Goal: Task Accomplishment & Management: Manage account settings

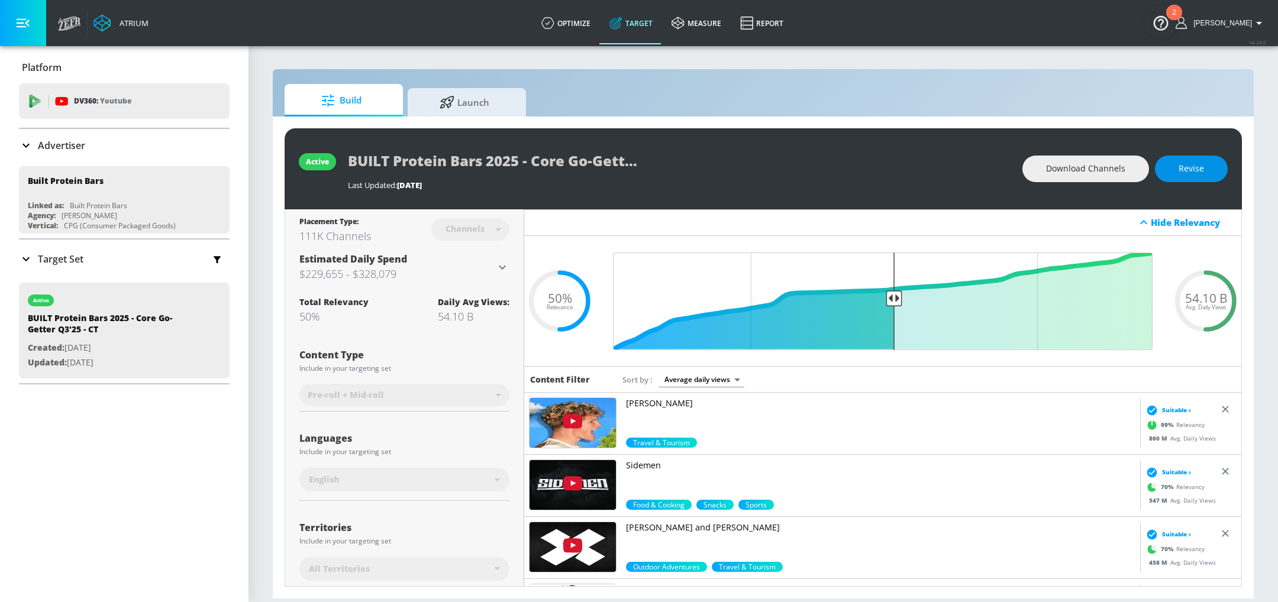
click at [1191, 172] on span "Revise" at bounding box center [1191, 169] width 25 height 15
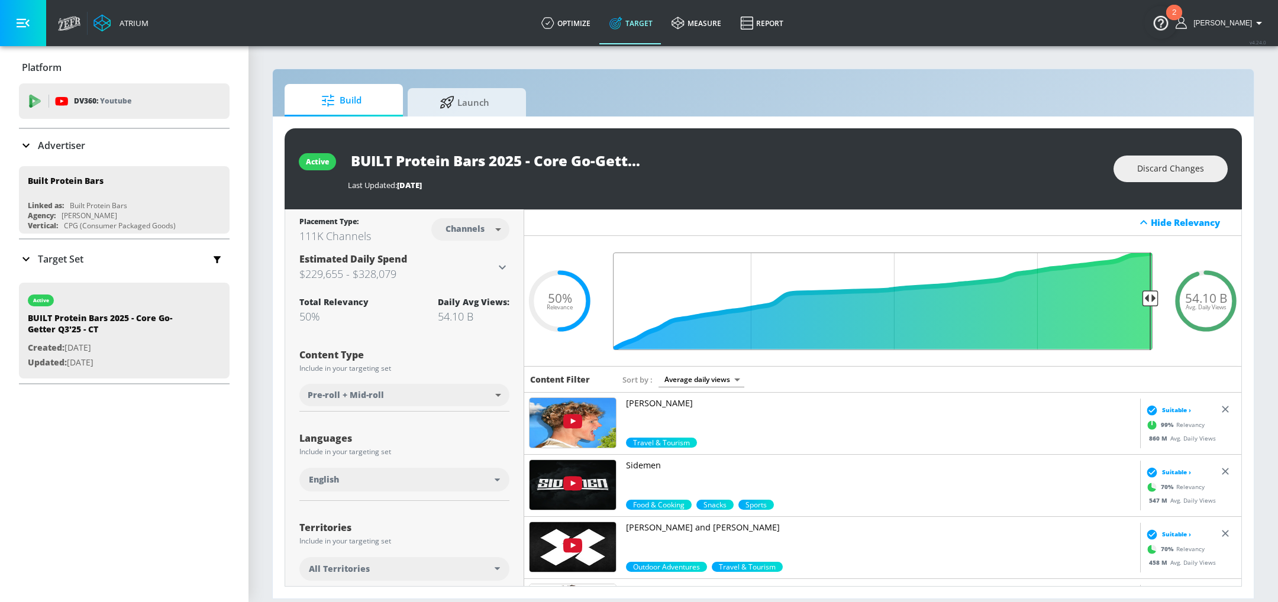
drag, startPoint x: 898, startPoint y: 293, endPoint x: 1188, endPoint y: 310, distance: 291.1
click at [1188, 310] on div "54.10 B Avg. Daily Views .recharts-area-area, .recharts-area-curve { fill-opaci…" at bounding box center [882, 301] width 717 height 131
click at [1076, 309] on input "Final Threshold" at bounding box center [883, 302] width 552 height 98
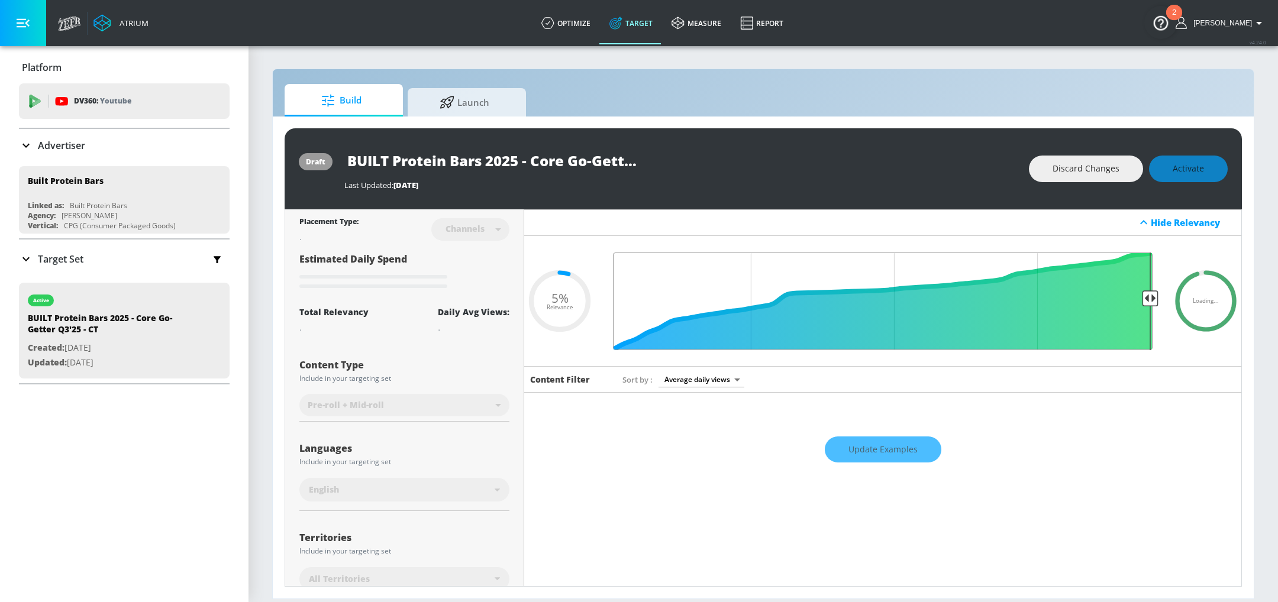
type input "0.05"
click at [1154, 292] on input "Final Threshold" at bounding box center [883, 302] width 552 height 98
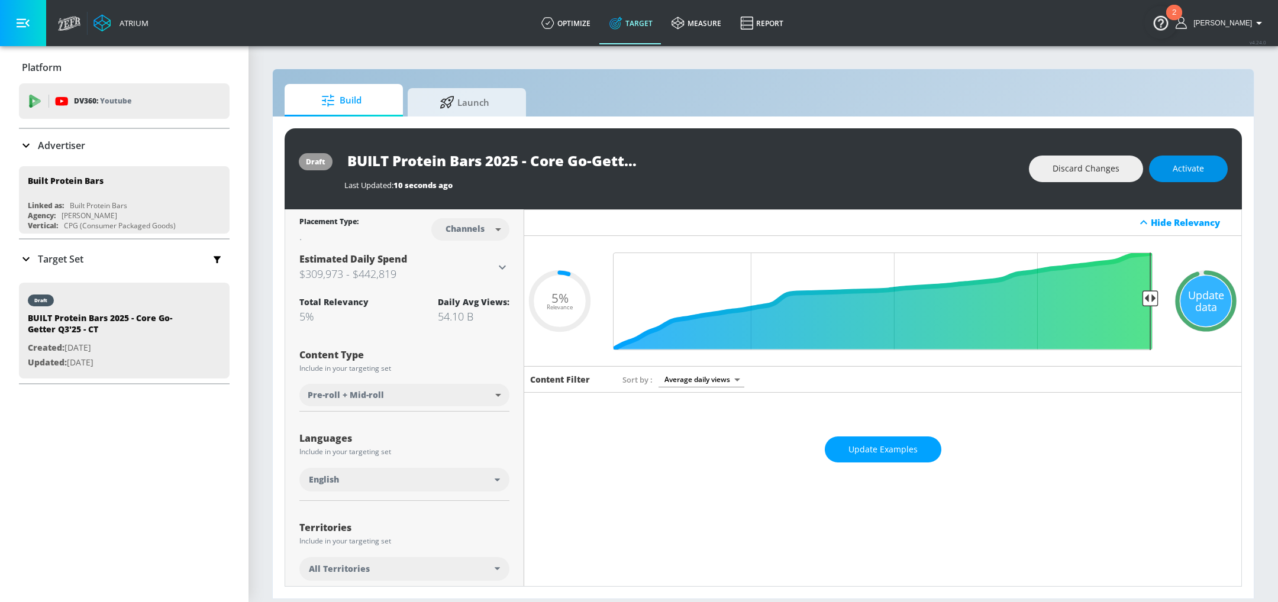
click at [1195, 160] on button "Activate" at bounding box center [1188, 169] width 79 height 27
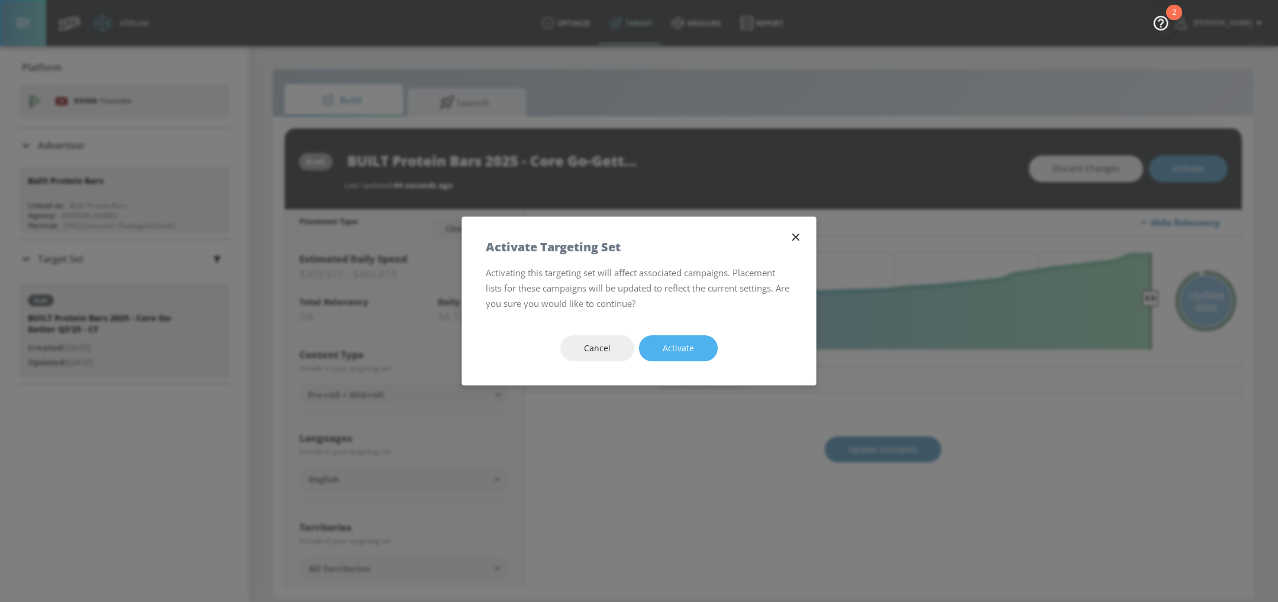
click at [680, 353] on span "Activate" at bounding box center [678, 348] width 31 height 15
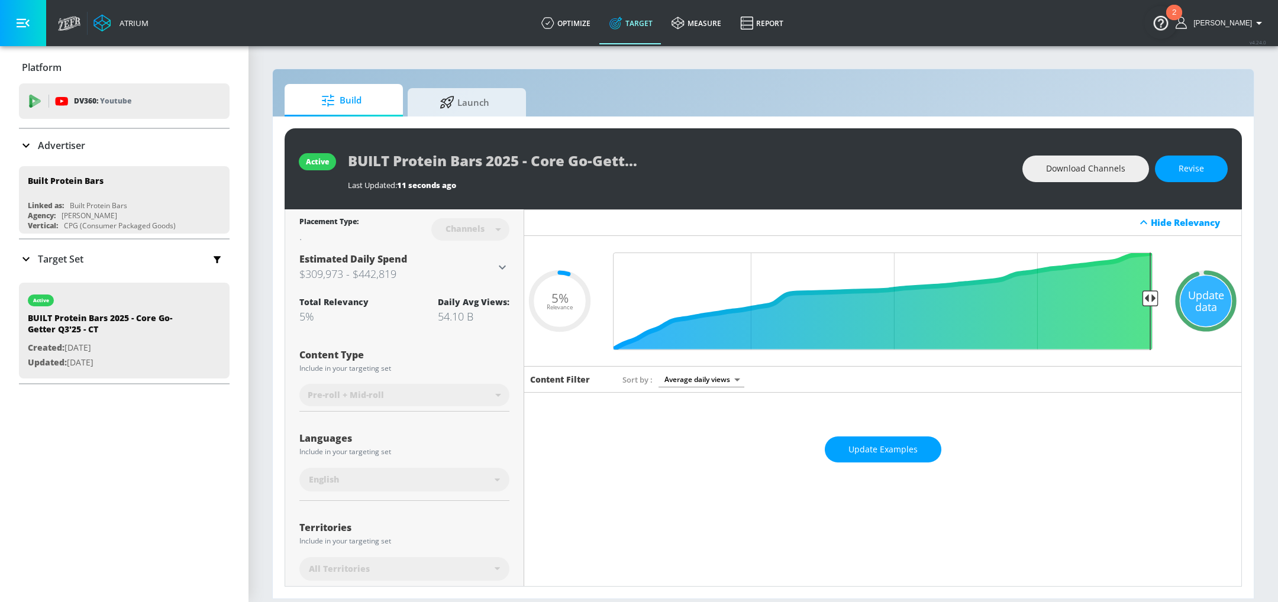
click at [39, 258] on p "Target Set" at bounding box center [61, 259] width 46 height 13
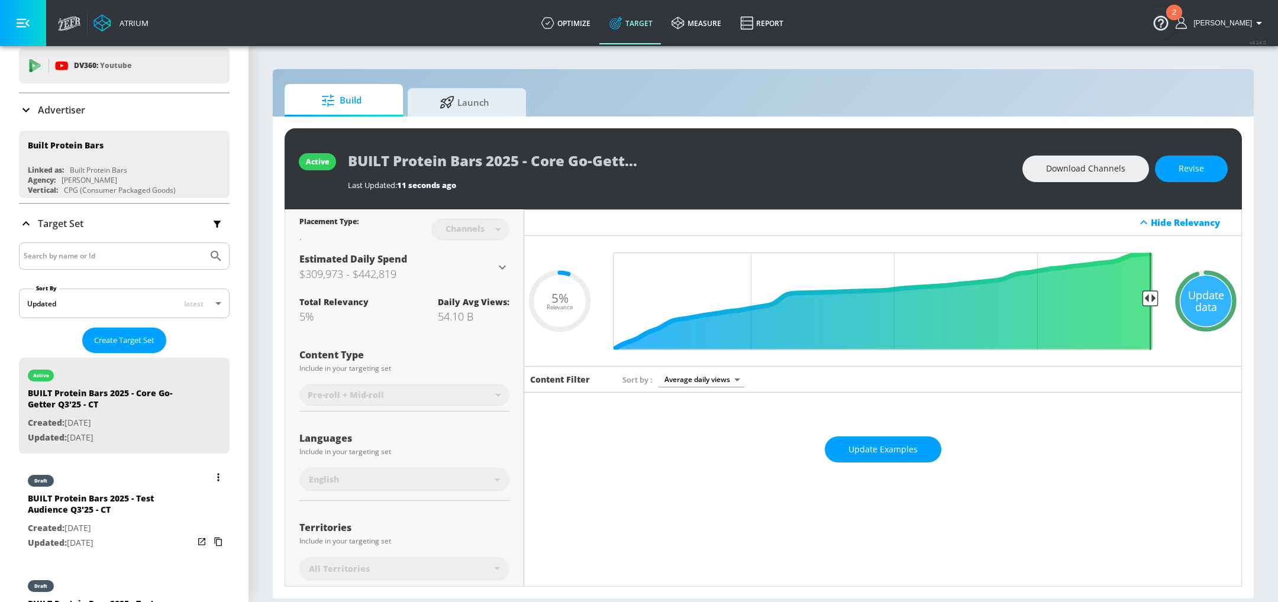
scroll to position [13, 0]
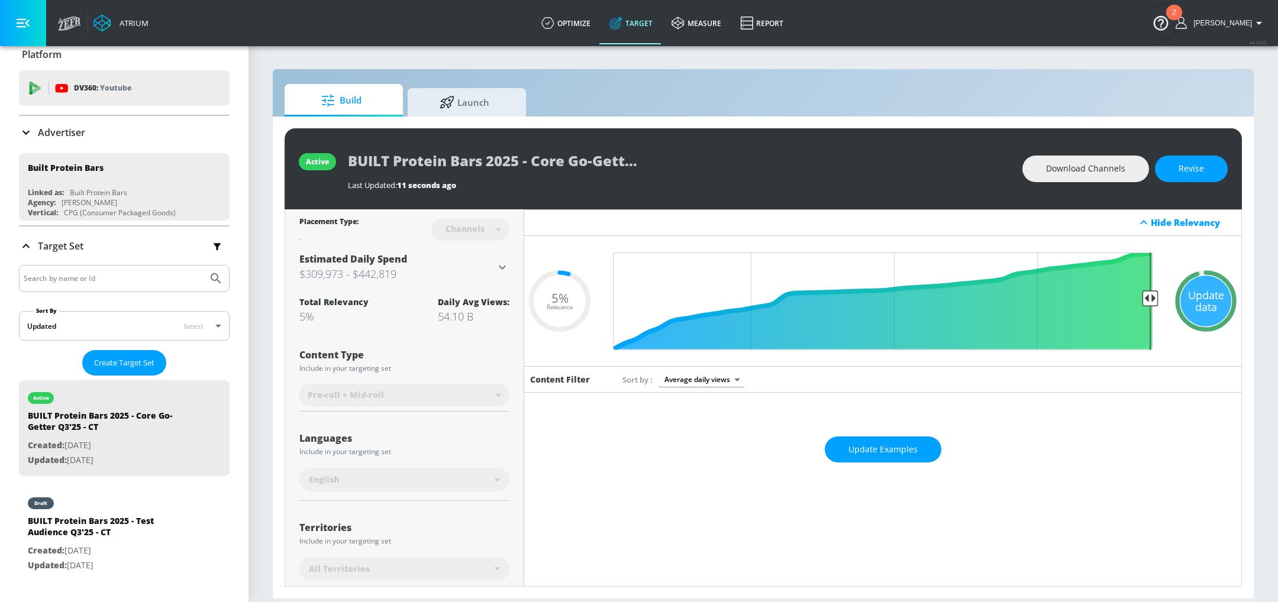
click at [102, 277] on input "Search by name or Id" at bounding box center [113, 278] width 179 height 15
type input "core"
click at [203, 266] on button "Submit Search" at bounding box center [216, 279] width 26 height 26
click at [215, 275] on icon "Submit Search" at bounding box center [216, 279] width 14 height 14
click at [162, 275] on input "core" at bounding box center [113, 278] width 179 height 15
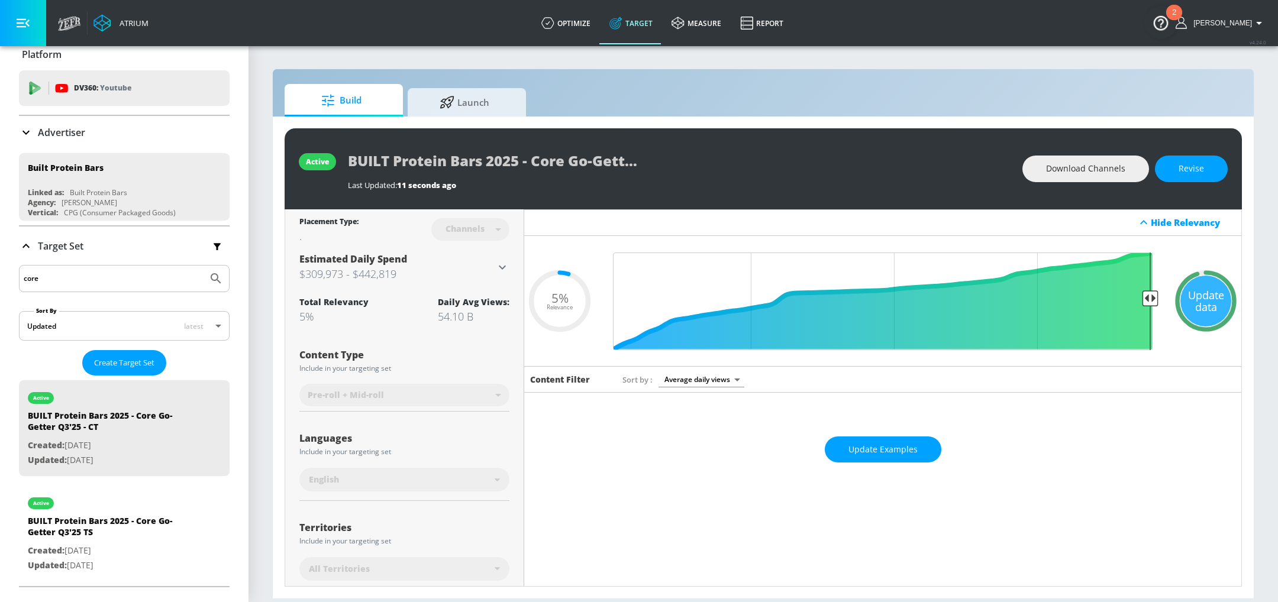
click at [203, 266] on button "Submit Search" at bounding box center [216, 279] width 26 height 26
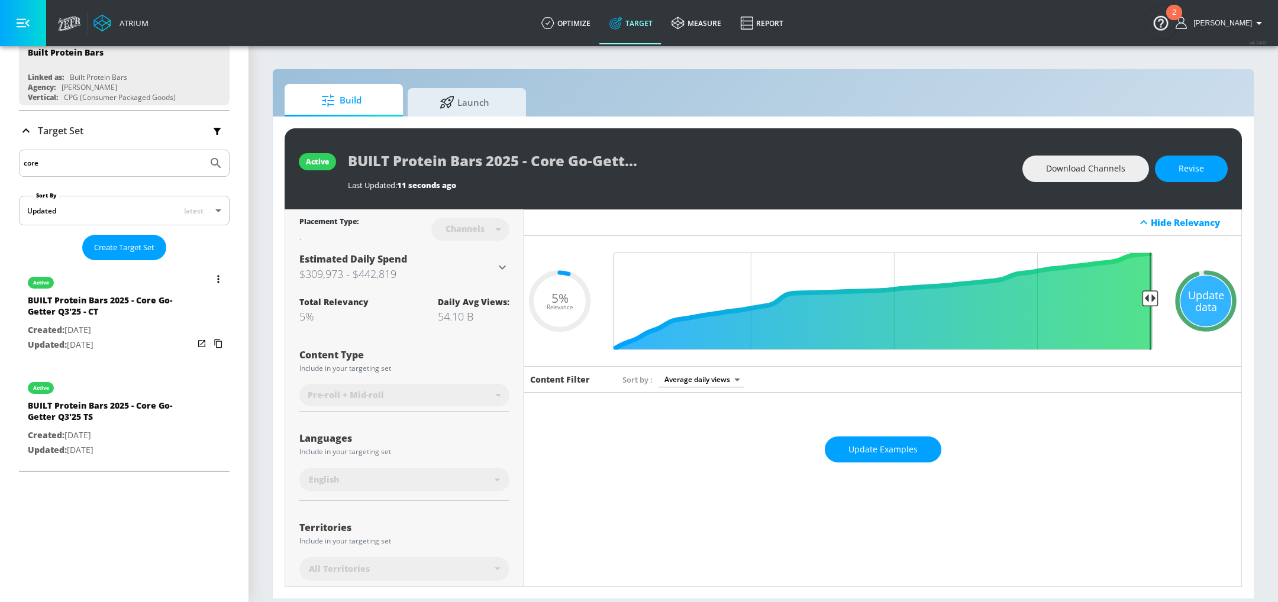
scroll to position [155, 0]
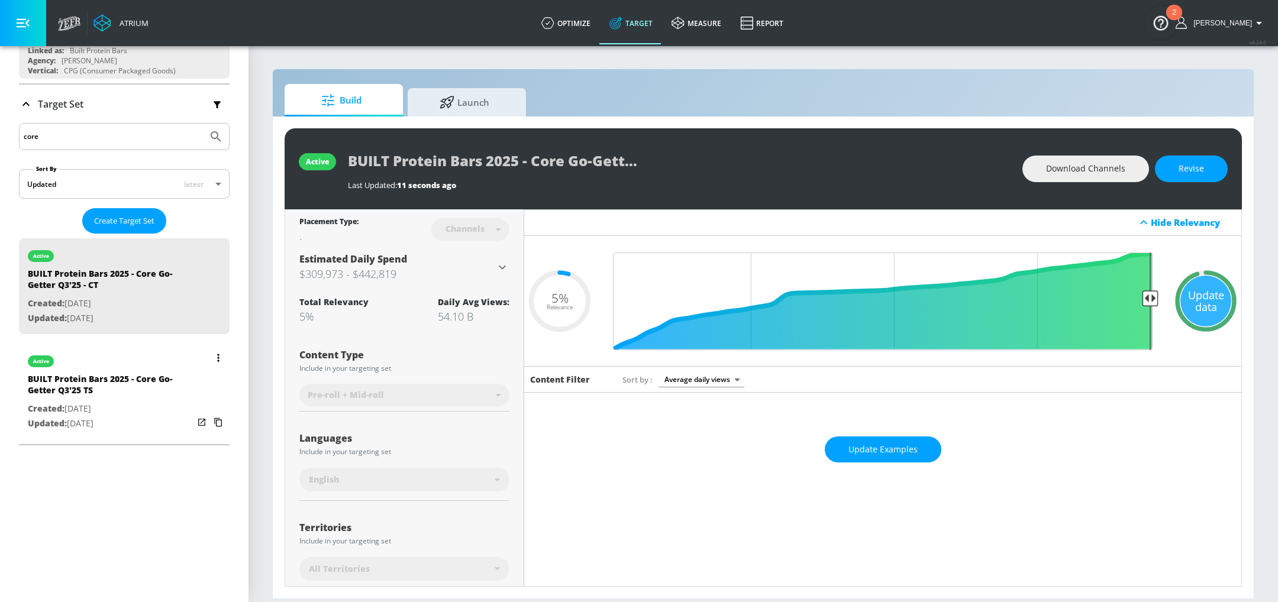
click at [139, 386] on div "BUILT Protein Bars 2025 - Core Go-Getter Q3'25 TS" at bounding box center [111, 387] width 166 height 28
type input "BUILT Protein Bars 2025 - Core Go-Getter Q3'25 TS"
type input "videos"
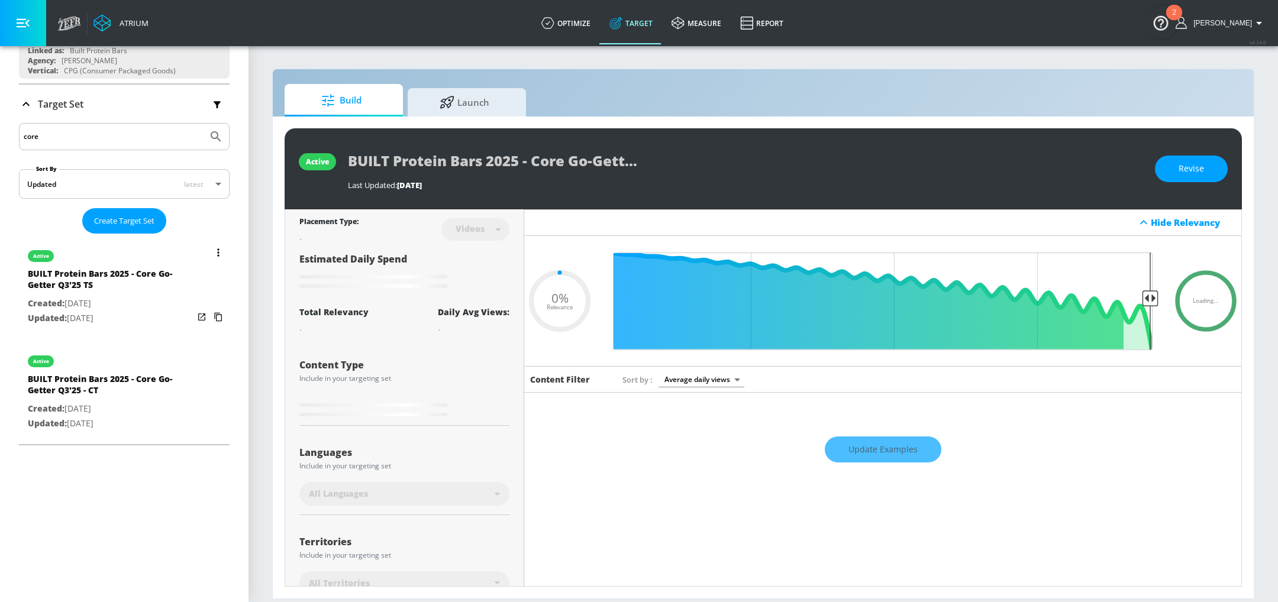
click at [101, 303] on p "Created: Jul. 14, 2025" at bounding box center [111, 303] width 166 height 15
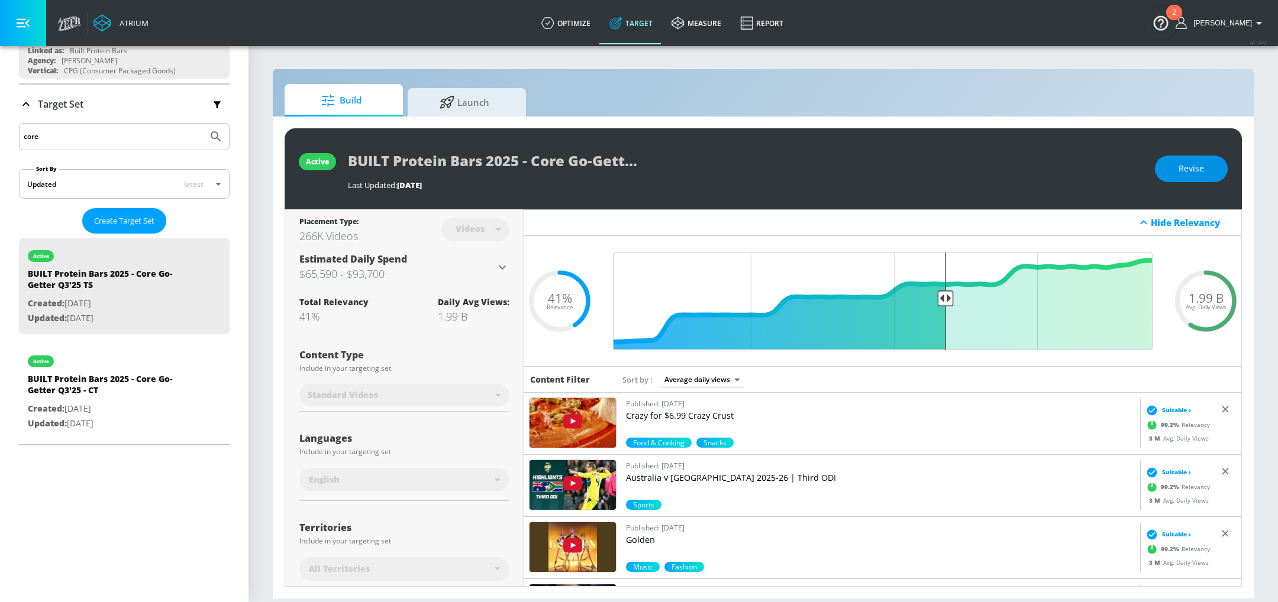
click at [1163, 169] on button "Revise" at bounding box center [1191, 169] width 73 height 27
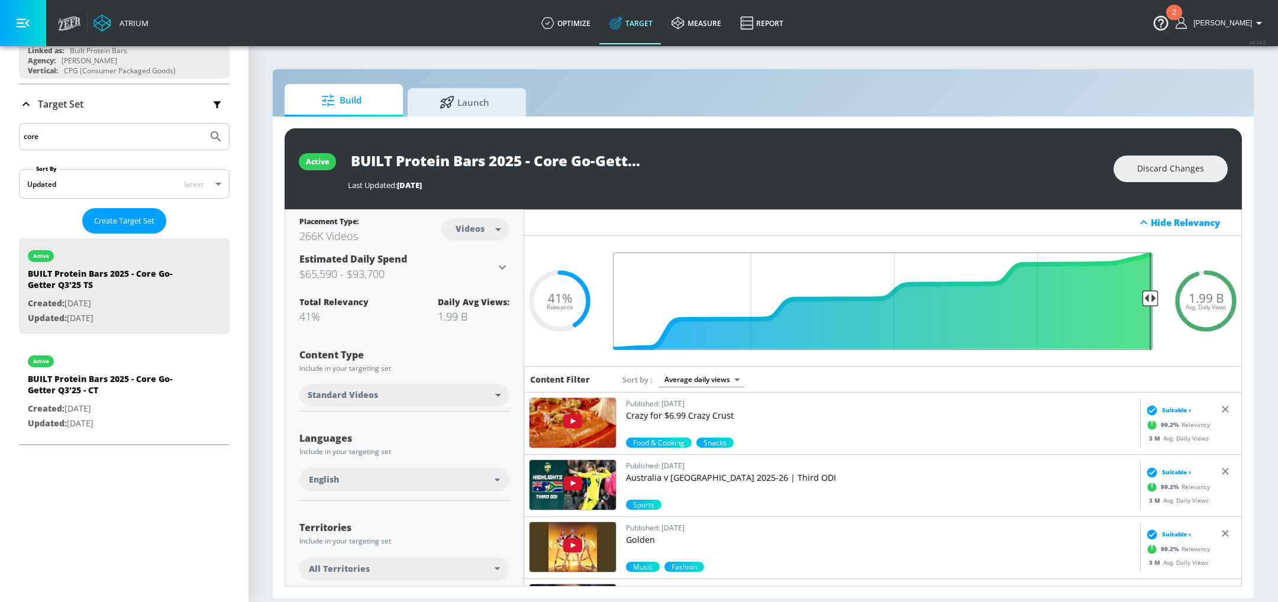
drag, startPoint x: 952, startPoint y: 294, endPoint x: 1278, endPoint y: 309, distance: 326.4
type input "0.05"
click at [1159, 309] on input "Final Threshold" at bounding box center [883, 302] width 552 height 98
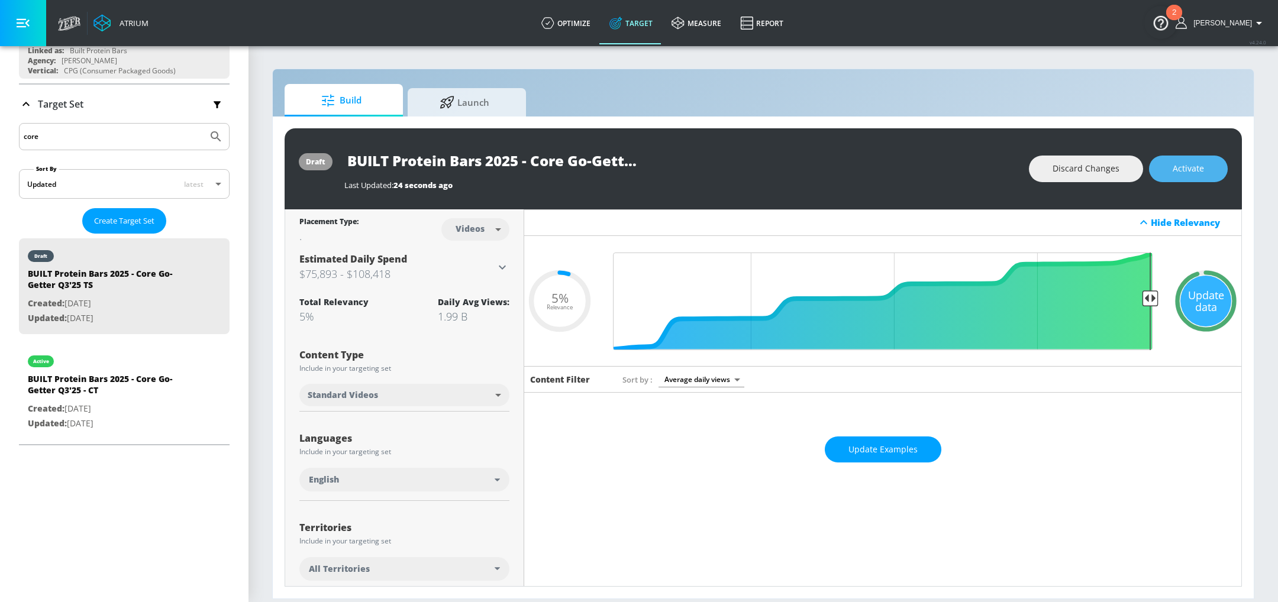
click at [1199, 173] on span "Activate" at bounding box center [1188, 169] width 31 height 15
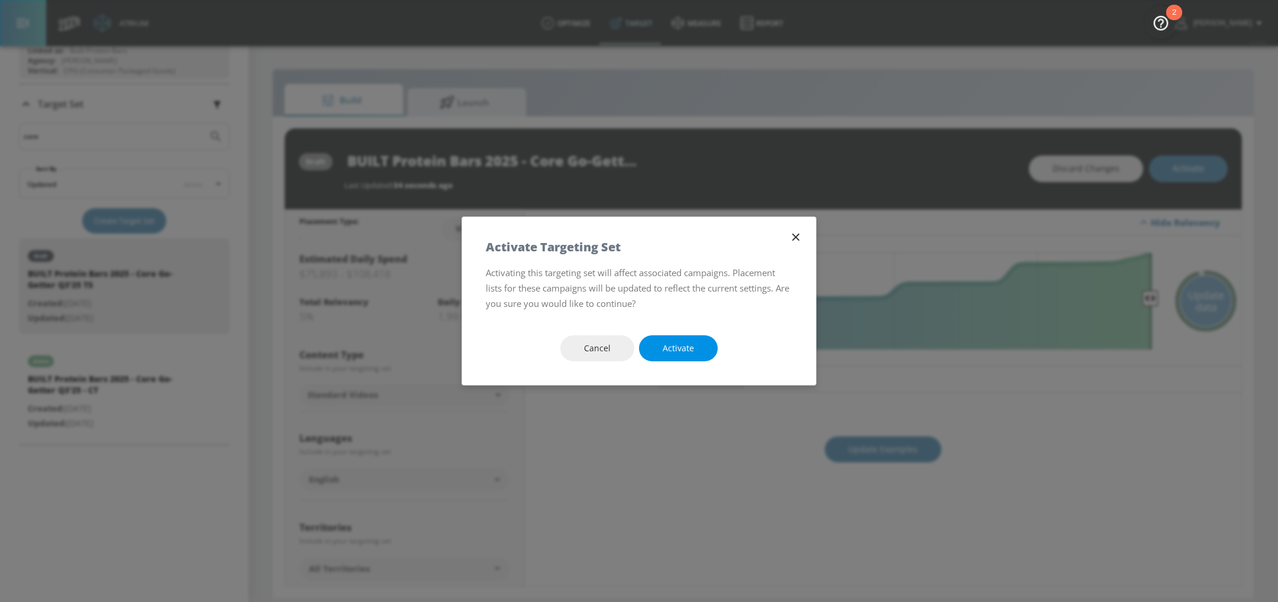
click at [697, 350] on button "Activate" at bounding box center [678, 349] width 79 height 27
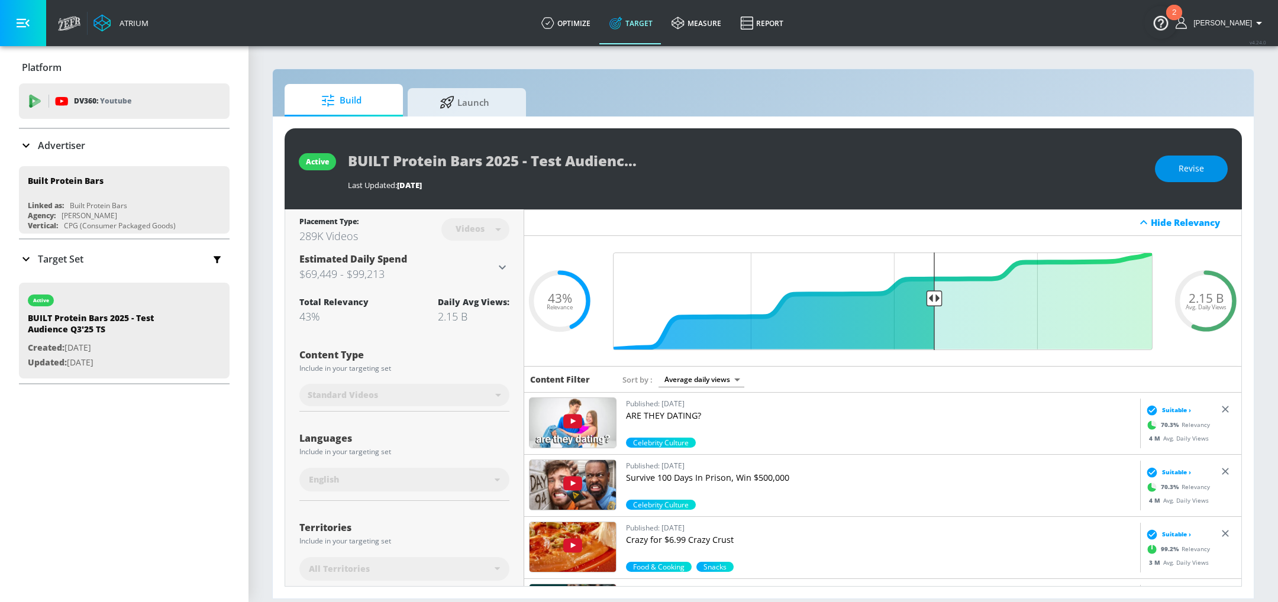
click at [1201, 177] on button "Revise" at bounding box center [1191, 169] width 73 height 27
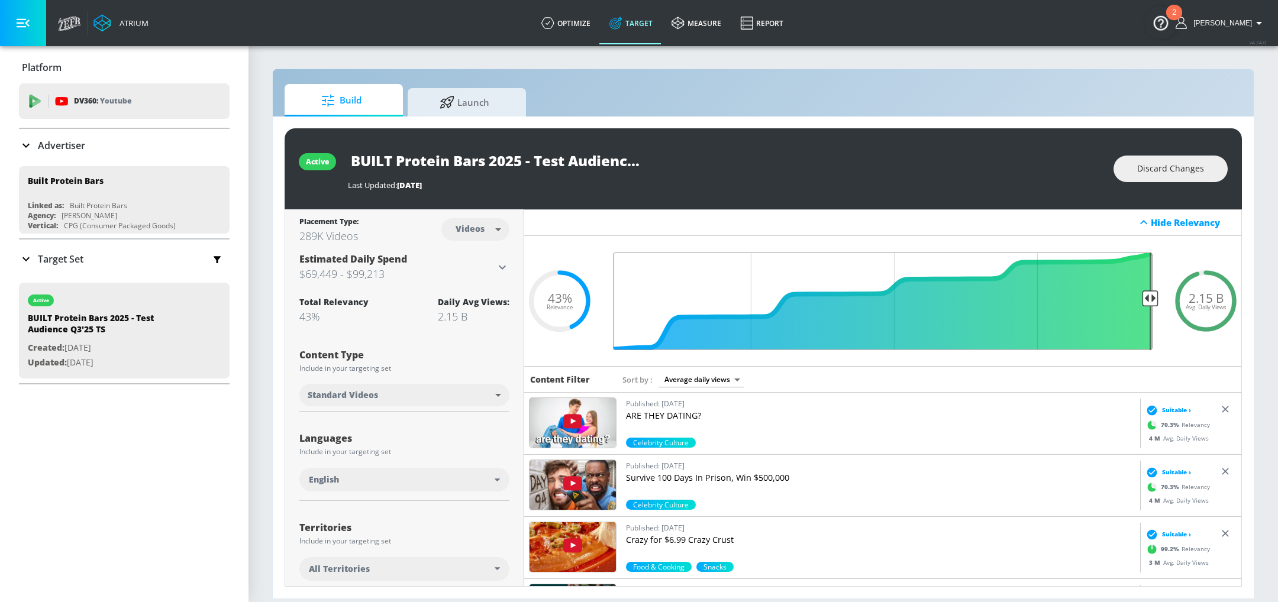
drag, startPoint x: 938, startPoint y: 295, endPoint x: 1192, endPoint y: 303, distance: 254.0
type input "0.05"
click at [1159, 303] on input "Final Threshold" at bounding box center [883, 302] width 552 height 98
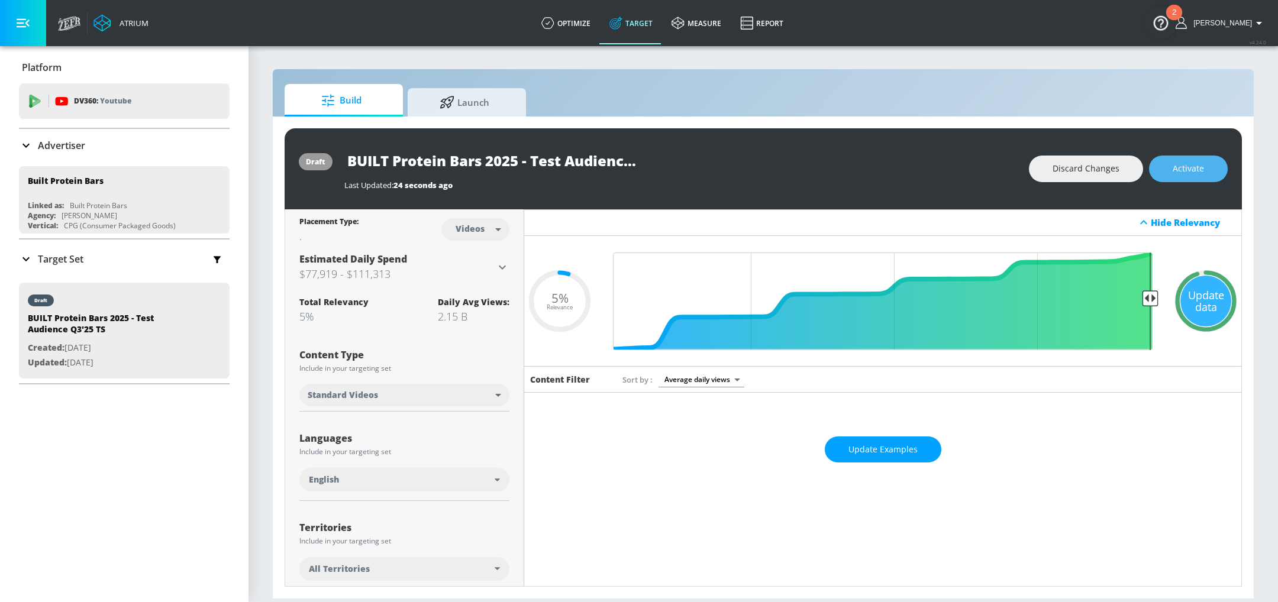
click at [1198, 169] on span "Activate" at bounding box center [1188, 169] width 31 height 15
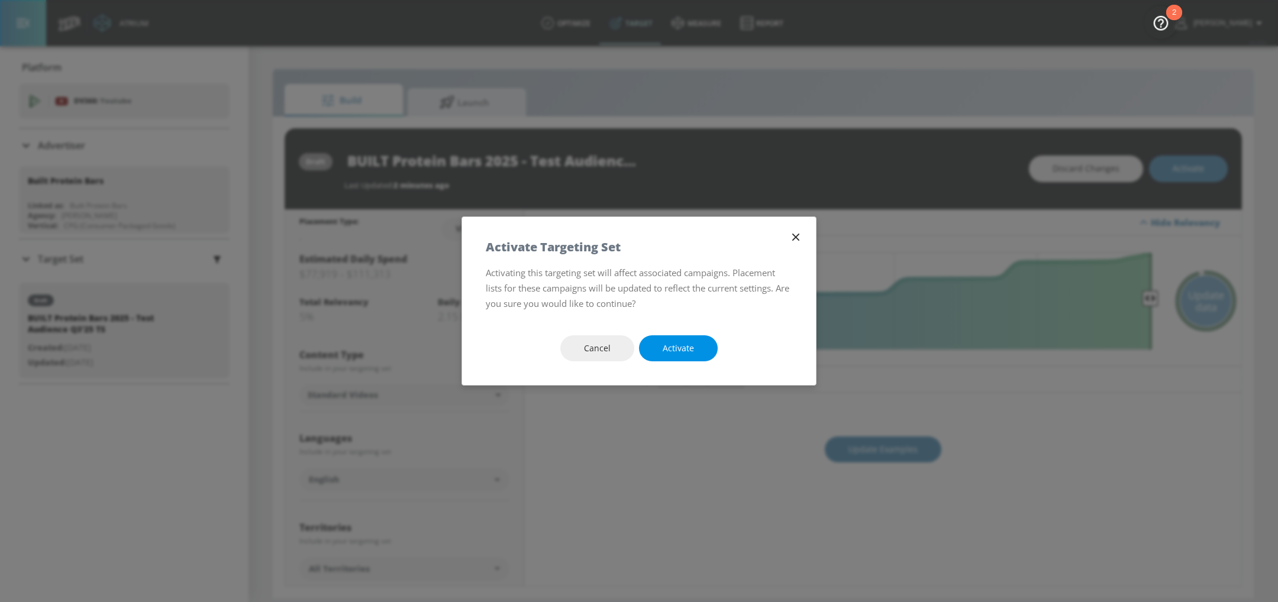
click at [680, 356] on button "Activate" at bounding box center [678, 349] width 79 height 27
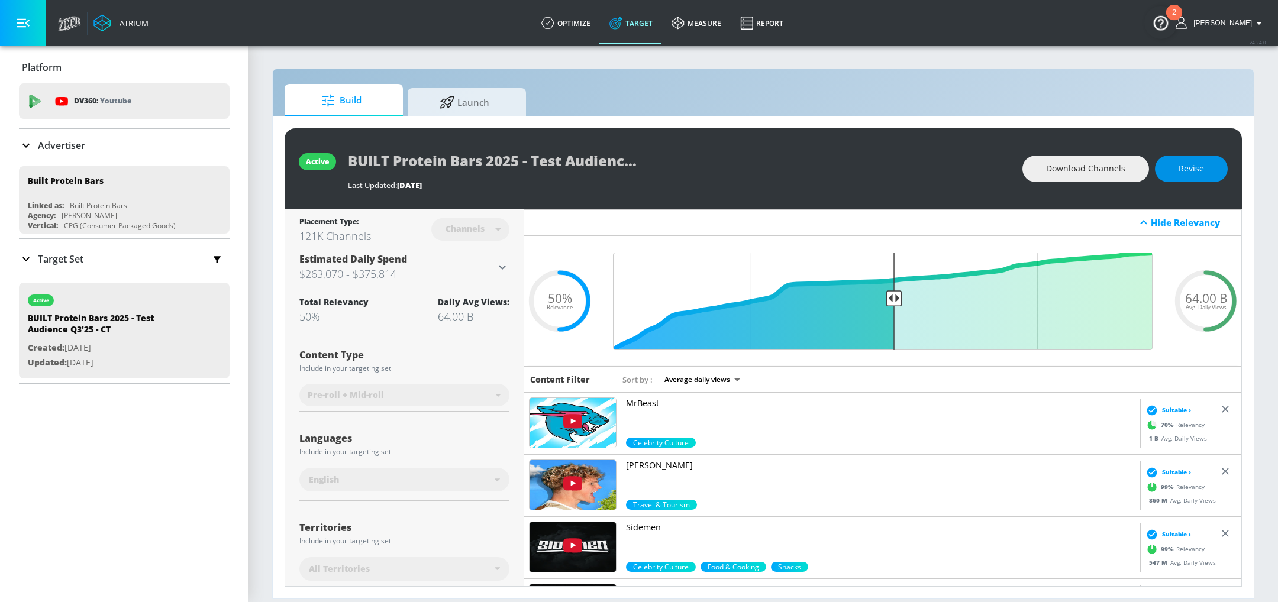
click at [1192, 169] on span "Revise" at bounding box center [1191, 169] width 25 height 15
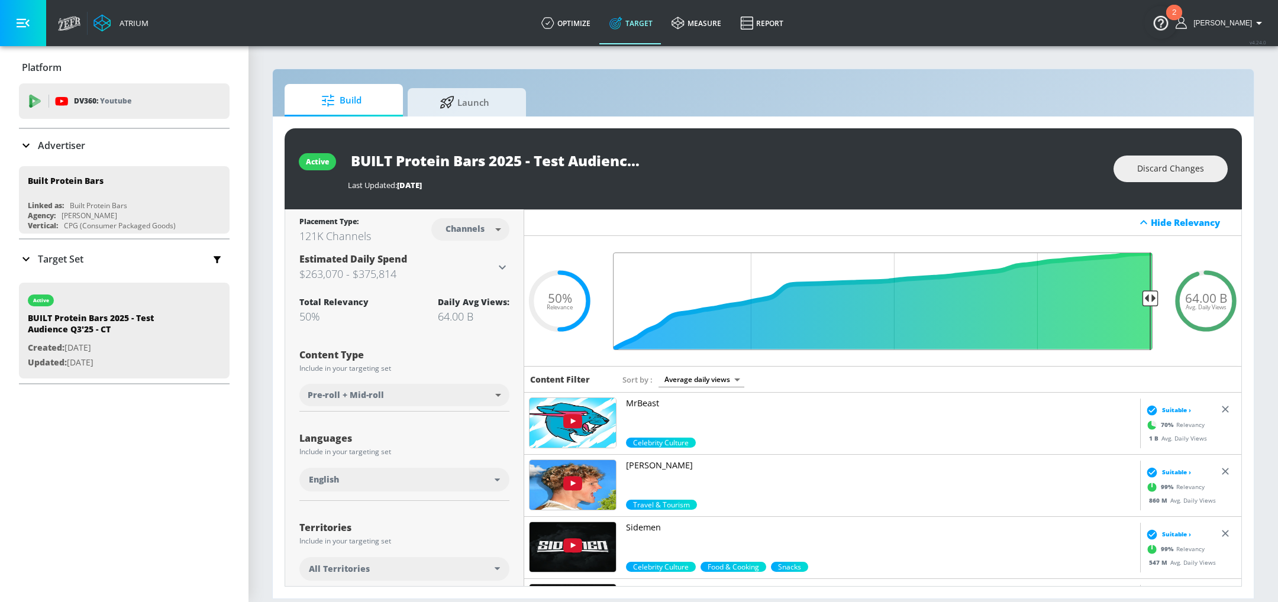
drag, startPoint x: 894, startPoint y: 295, endPoint x: 1259, endPoint y: 307, distance: 364.7
click at [1159, 307] on input "Final Threshold" at bounding box center [883, 302] width 552 height 98
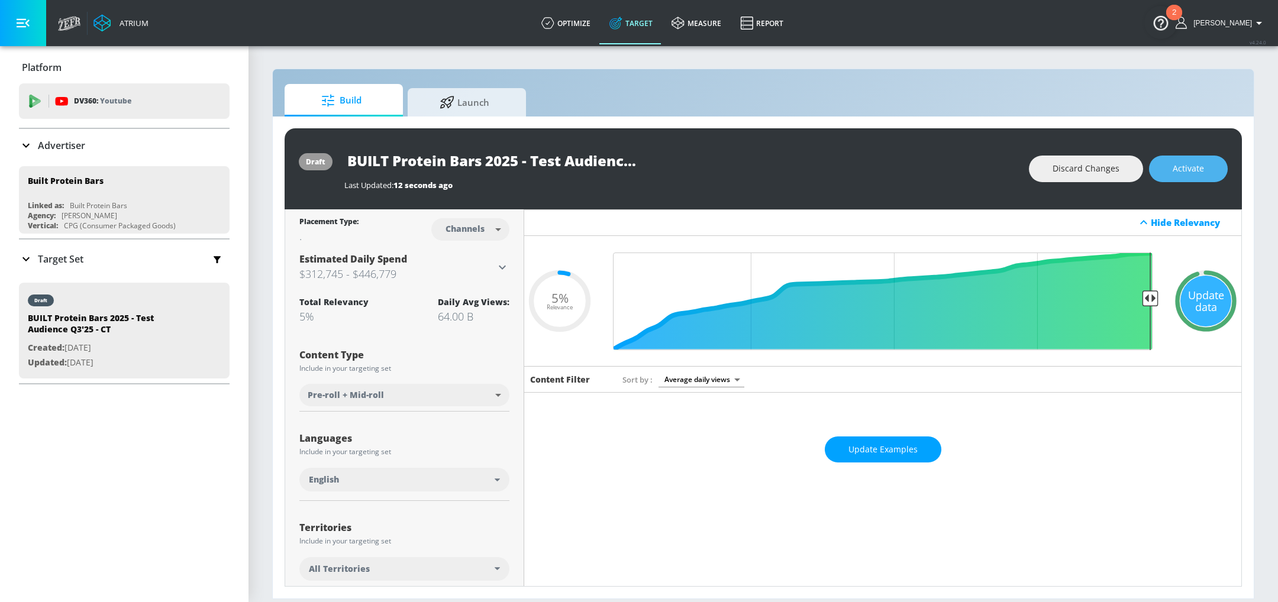
click at [1207, 159] on button "Activate" at bounding box center [1188, 169] width 79 height 27
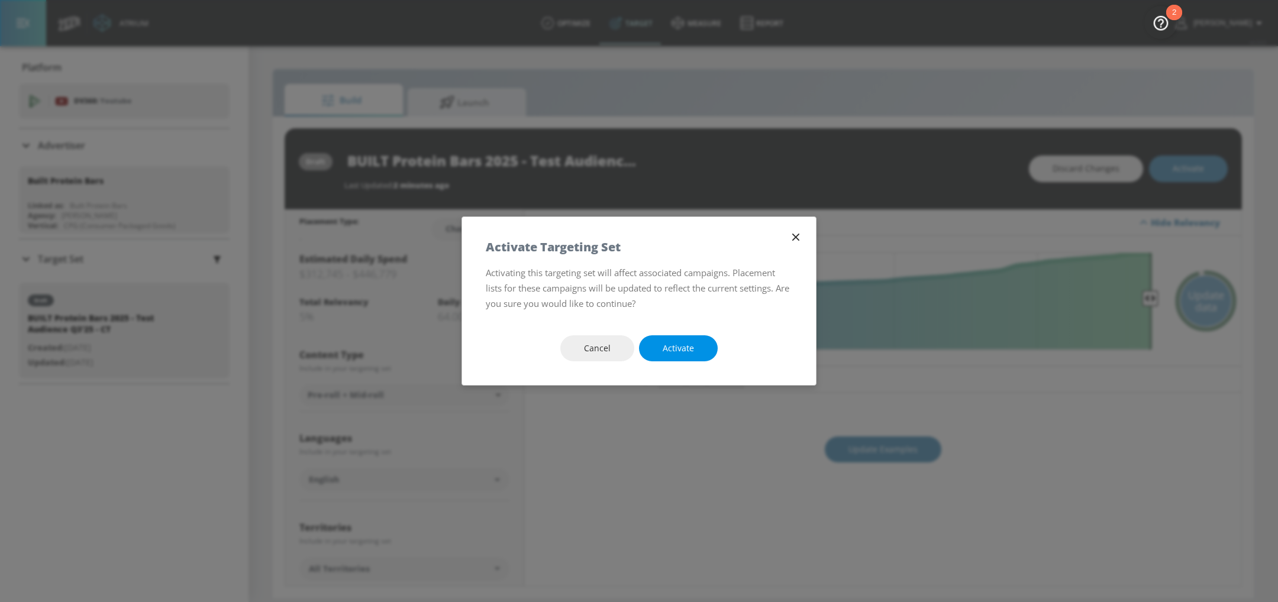
click at [691, 344] on span "Activate" at bounding box center [678, 348] width 31 height 15
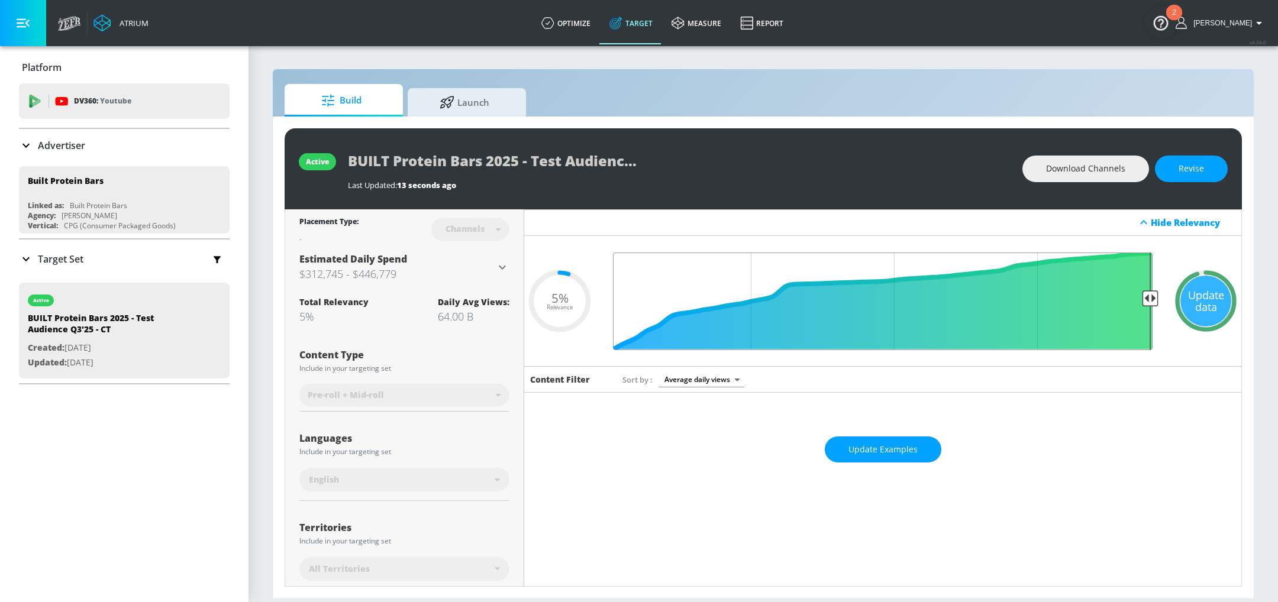
drag, startPoint x: 1150, startPoint y: 294, endPoint x: 1136, endPoint y: 295, distance: 13.6
click at [1137, 295] on input "Final Threshold" at bounding box center [883, 302] width 552 height 98
click at [1136, 295] on input "Final Threshold" at bounding box center [883, 302] width 552 height 98
drag, startPoint x: 1153, startPoint y: 304, endPoint x: 1133, endPoint y: 304, distance: 19.5
click at [1133, 304] on input "Final Threshold" at bounding box center [883, 302] width 552 height 98
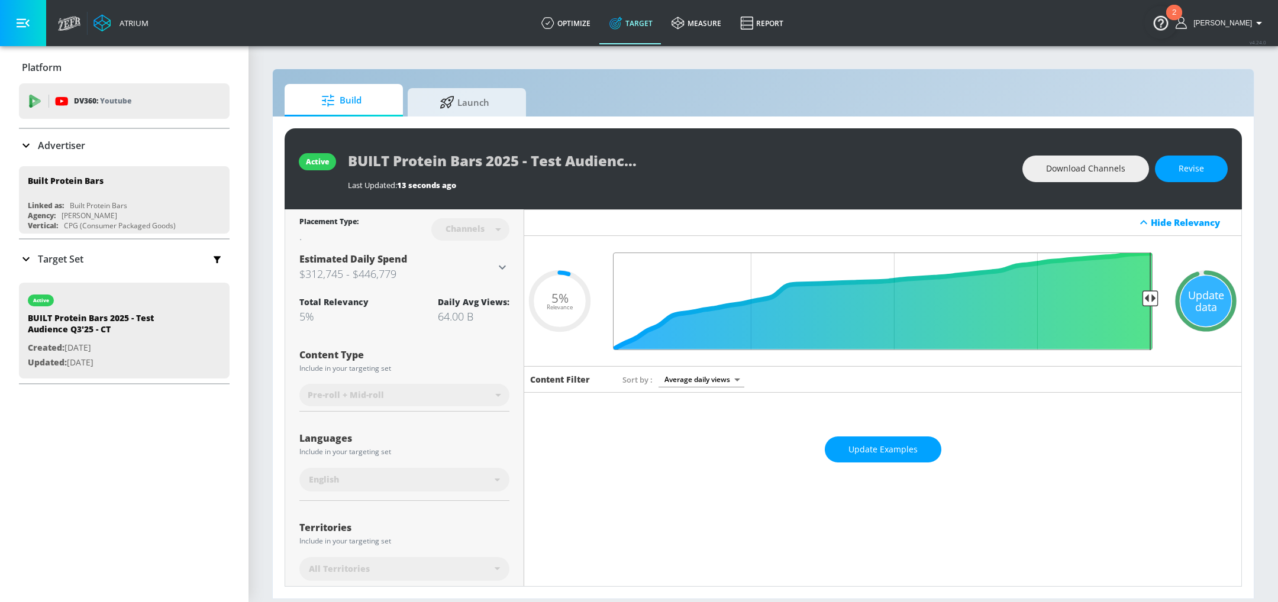
type input "0.05"
drag, startPoint x: 1143, startPoint y: 295, endPoint x: 1111, endPoint y: 295, distance: 31.4
click at [1111, 295] on input "Final Threshold" at bounding box center [883, 302] width 552 height 98
click at [1183, 171] on span "Revise" at bounding box center [1191, 169] width 25 height 15
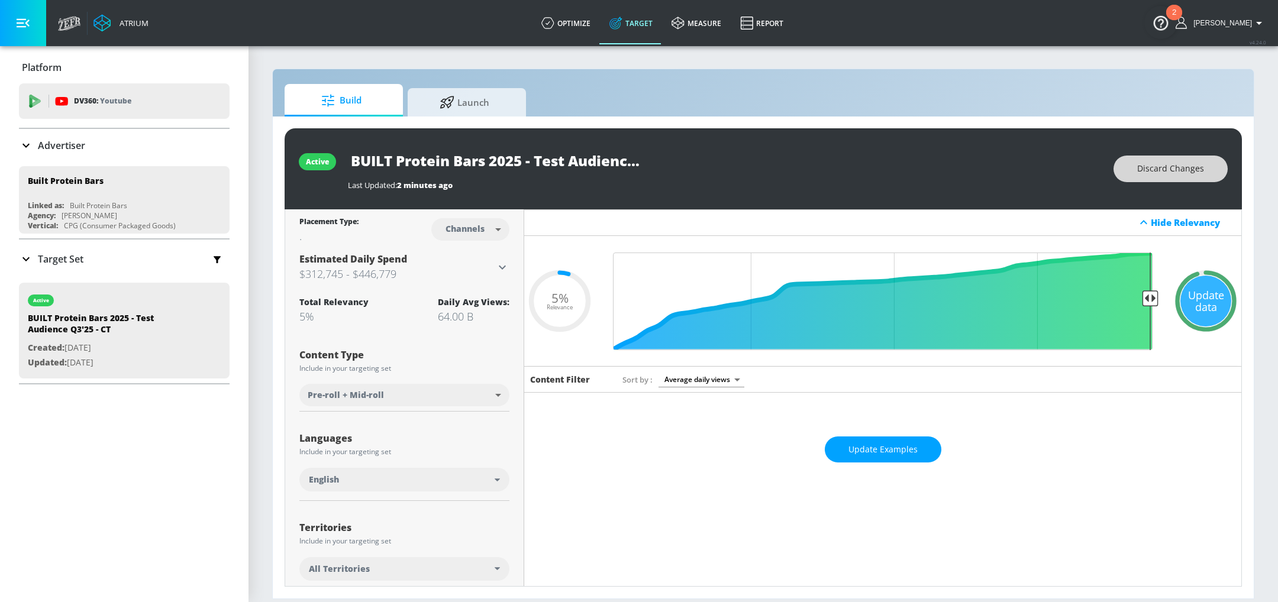
click at [1173, 170] on span "Discard Changes" at bounding box center [1170, 169] width 67 height 15
